Goal: Task Accomplishment & Management: Use online tool/utility

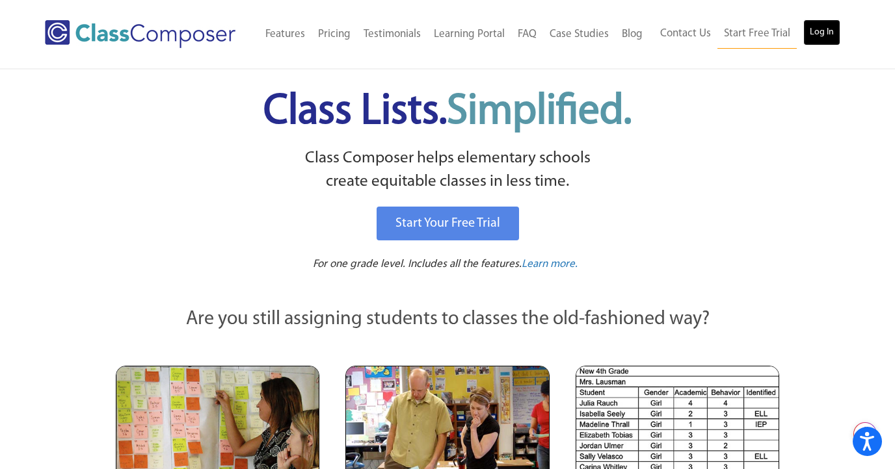
click at [827, 41] on link "Log In" at bounding box center [821, 33] width 37 height 26
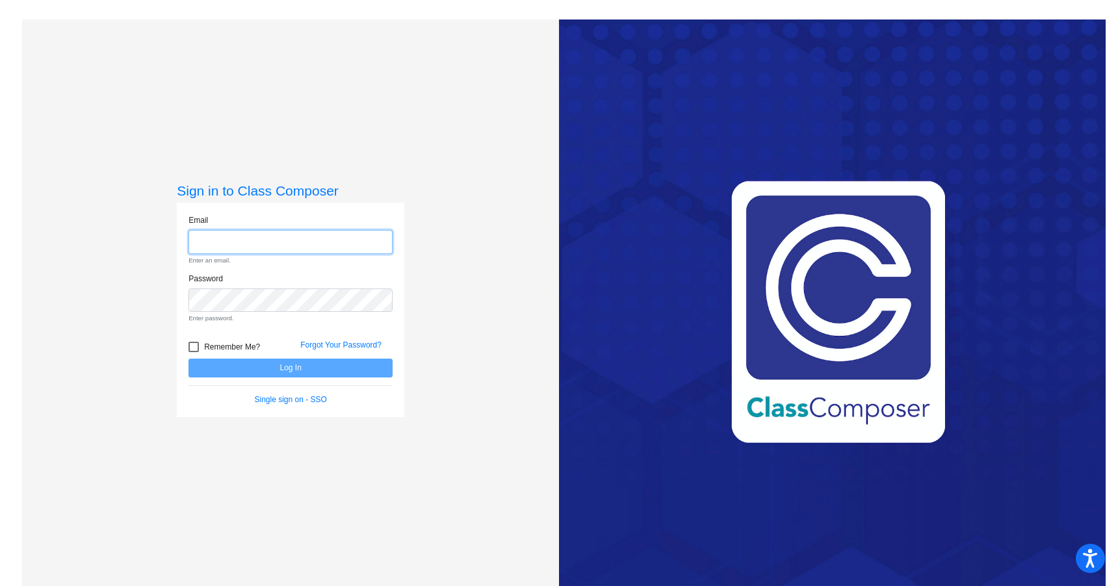
type input "[PERSON_NAME][EMAIL_ADDRESS][PERSON_NAME][DOMAIN_NAME]"
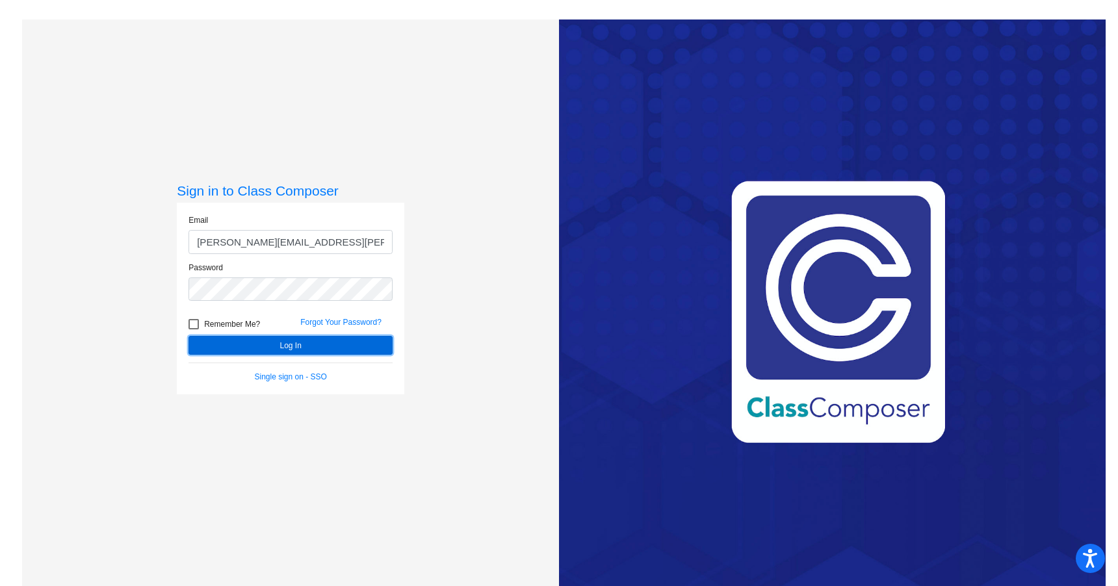
click at [337, 344] on button "Log In" at bounding box center [291, 345] width 204 height 19
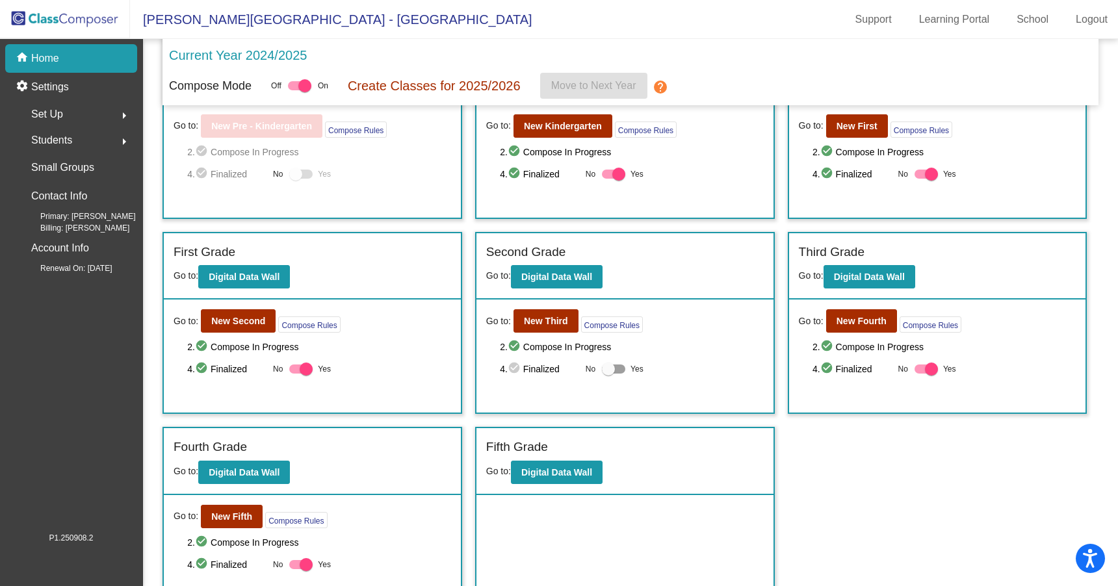
scroll to position [96, 0]
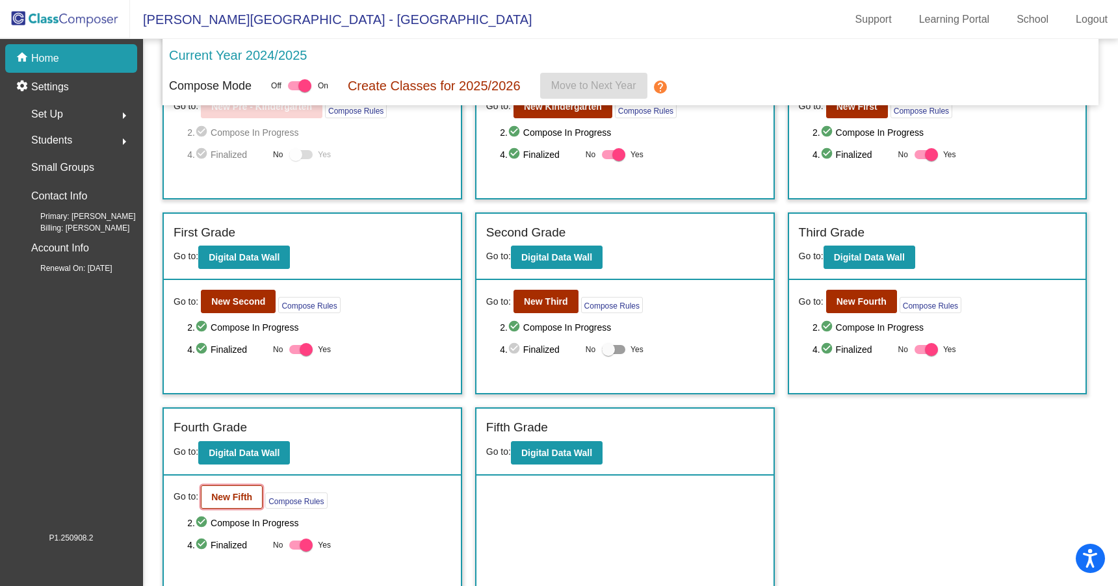
click at [241, 492] on b "New Fifth" at bounding box center [231, 497] width 41 height 10
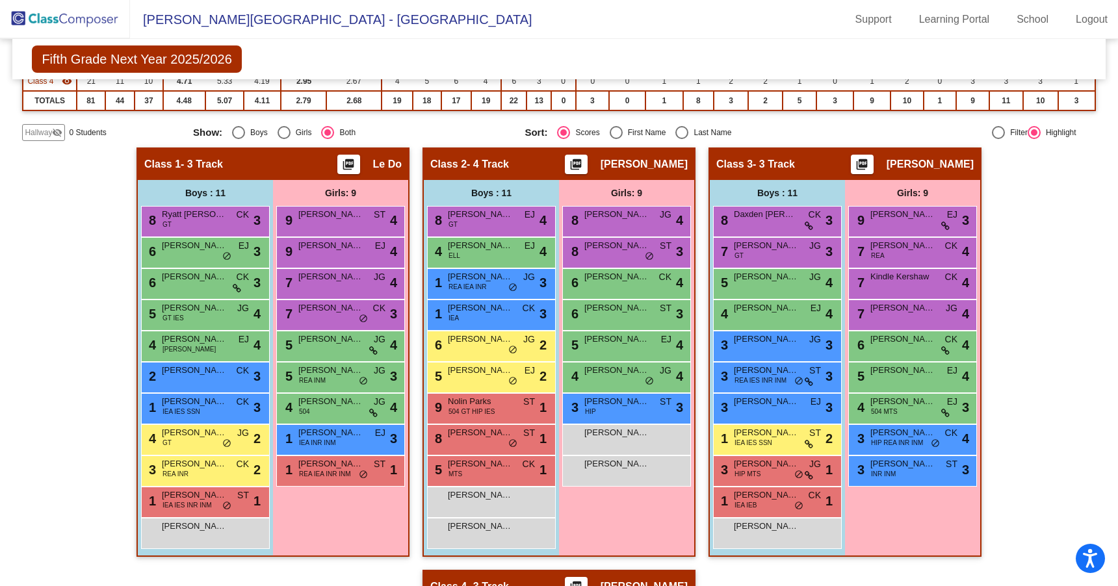
scroll to position [248, 0]
